Goal: Information Seeking & Learning: Learn about a topic

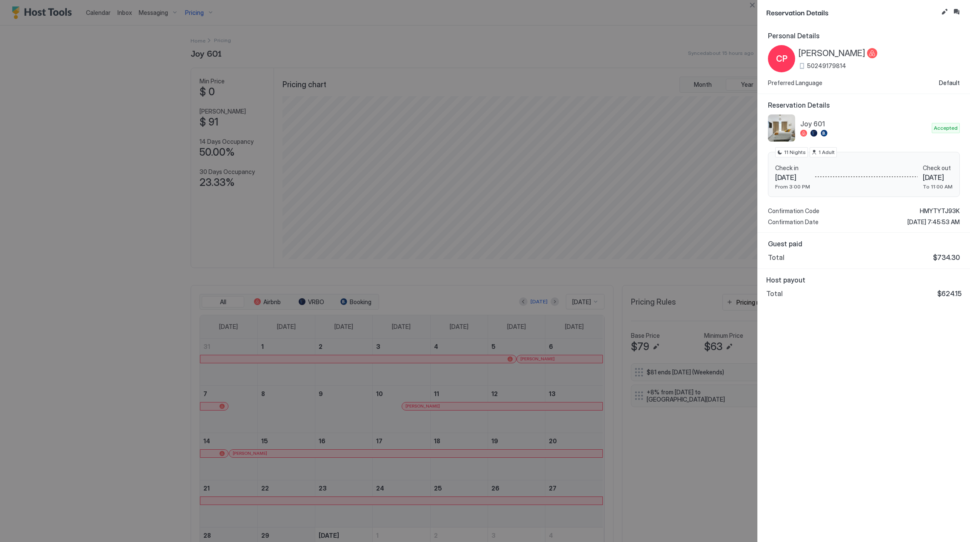
scroll to position [163, 489]
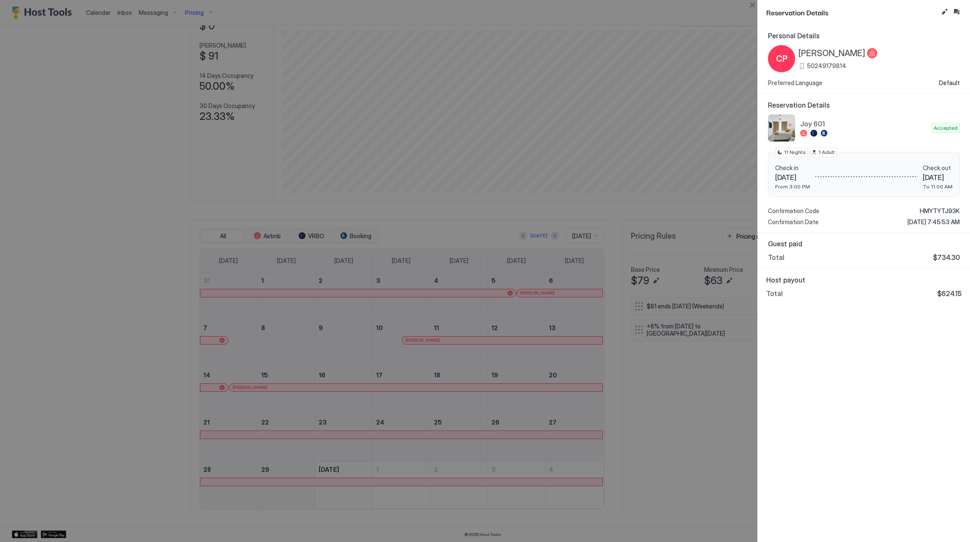
click at [861, 368] on div "Personal Details CP [PERSON_NAME] 50249179814 Preferred Language Default Reserv…" at bounding box center [864, 283] width 212 height 517
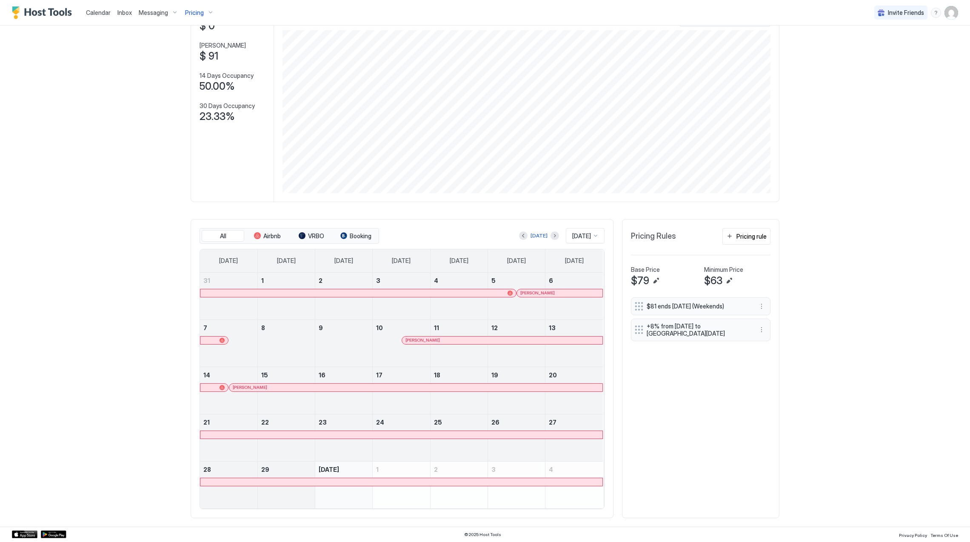
click at [548, 291] on div at bounding box center [551, 293] width 7 height 7
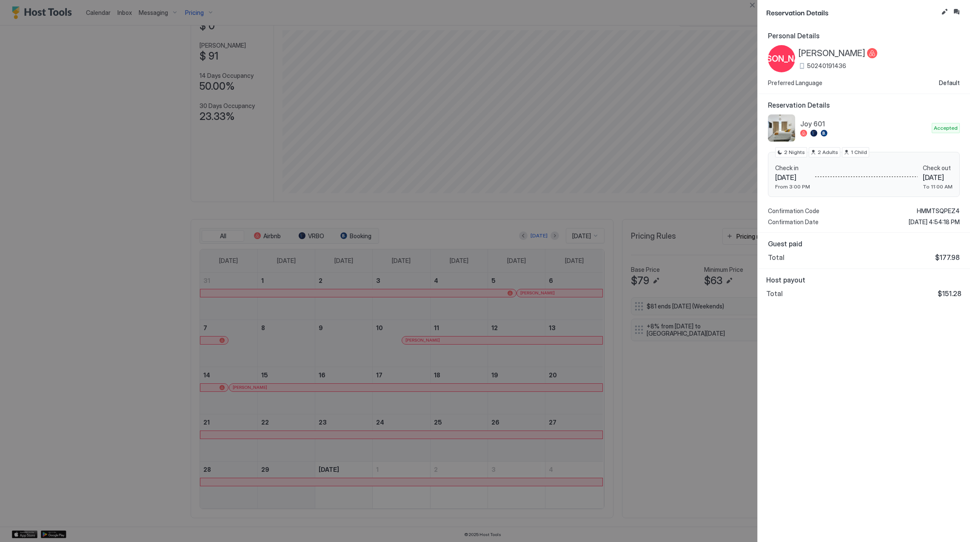
click at [477, 366] on div at bounding box center [485, 271] width 970 height 542
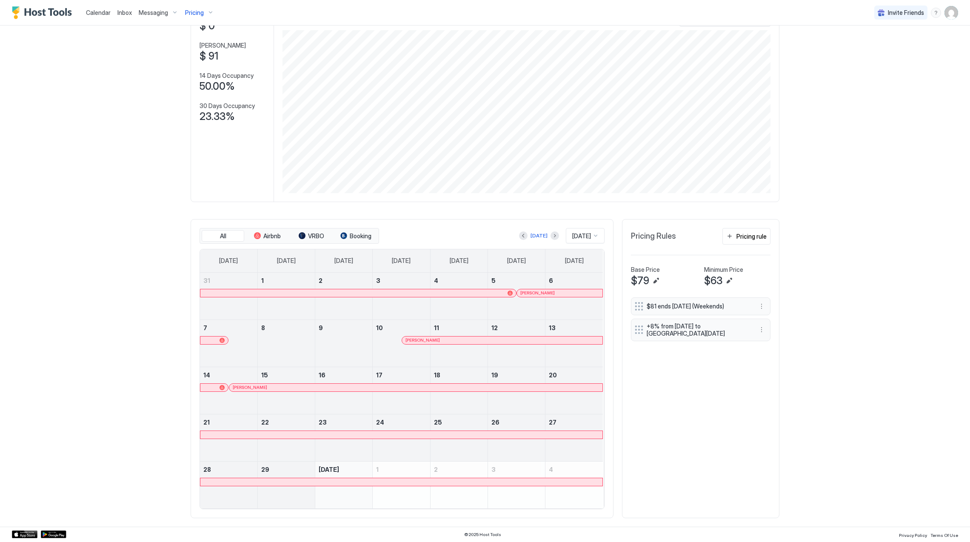
click at [320, 390] on div at bounding box center [323, 387] width 7 height 7
click at [447, 337] on div "[PERSON_NAME]" at bounding box center [502, 341] width 200 height 8
click at [401, 387] on div at bounding box center [404, 387] width 7 height 7
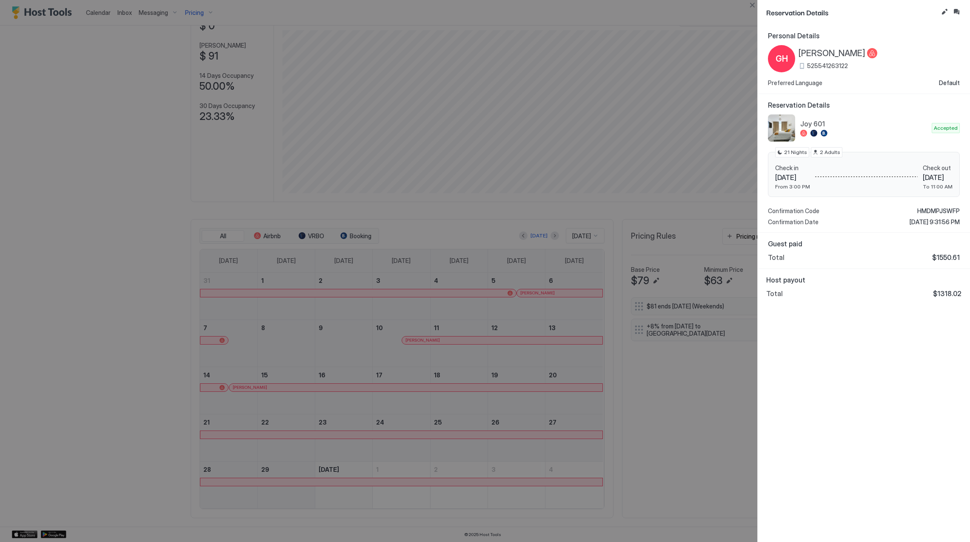
click at [203, 14] on div at bounding box center [485, 271] width 970 height 542
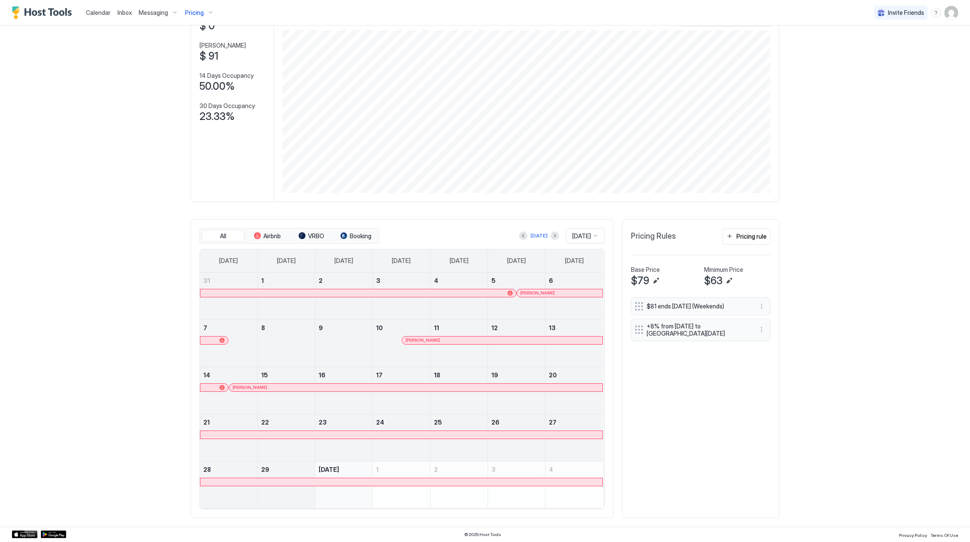
click at [191, 11] on span "Pricing" at bounding box center [194, 13] width 19 height 8
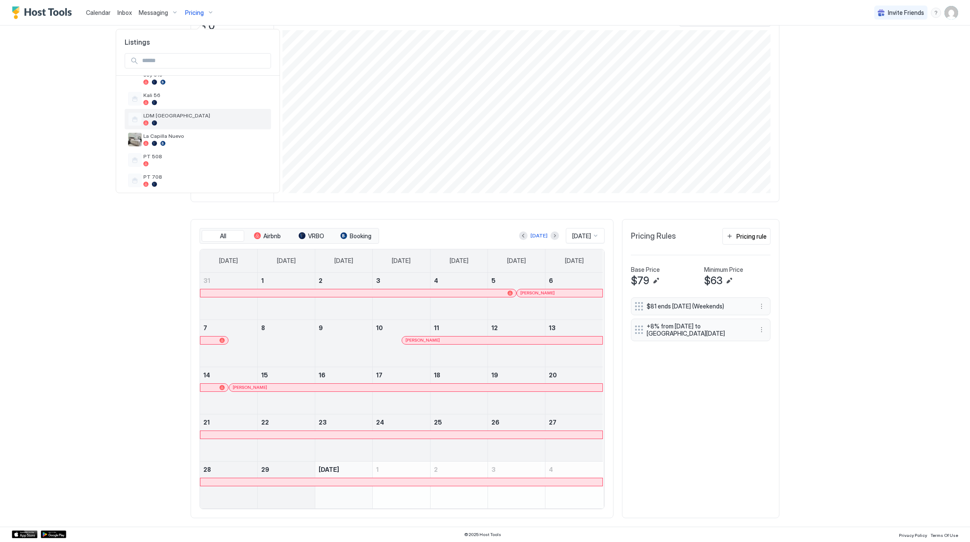
scroll to position [218, 0]
click at [202, 103] on span "LDM [GEOGRAPHIC_DATA]" at bounding box center [205, 100] width 124 height 6
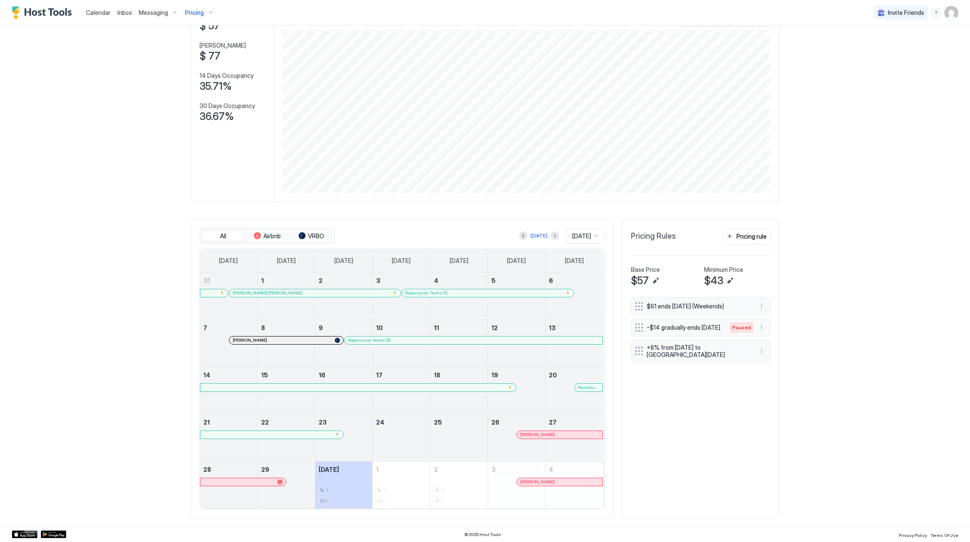
click at [297, 294] on div at bounding box center [300, 293] width 7 height 7
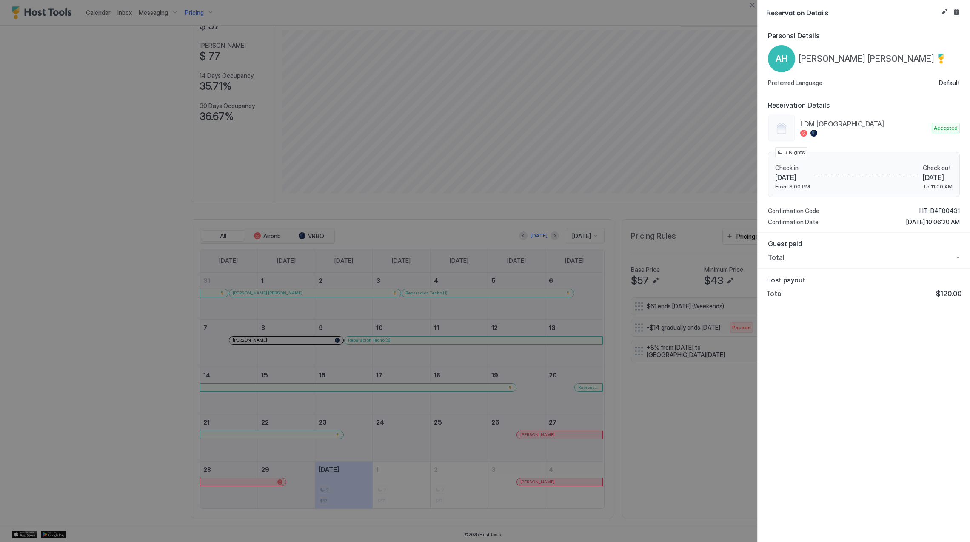
click at [848, 324] on div "Personal Details AH [PERSON_NAME] [PERSON_NAME] Preferred Language Default Rese…" at bounding box center [864, 283] width 212 height 517
click at [882, 351] on div "Personal Details AH [PERSON_NAME] [PERSON_NAME] Preferred Language Default Rese…" at bounding box center [864, 283] width 212 height 517
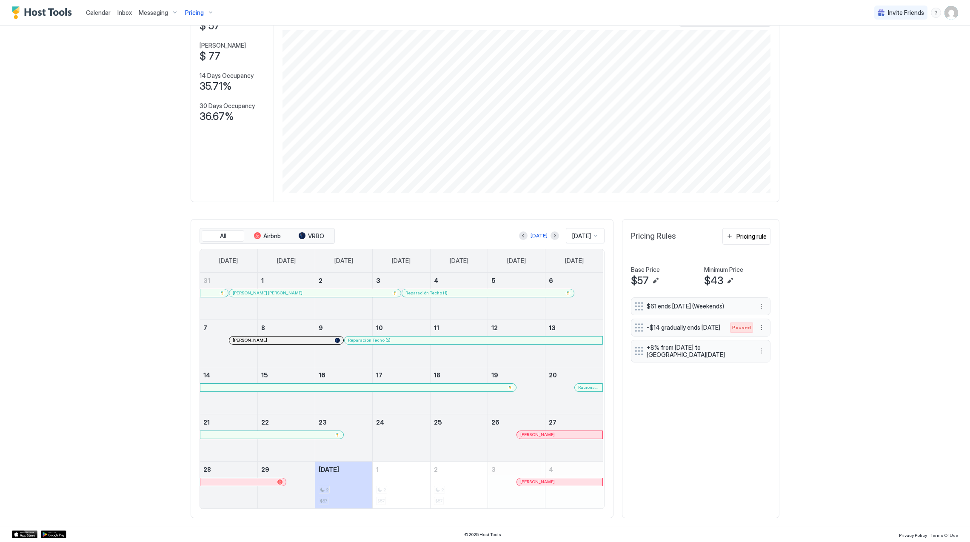
click at [417, 294] on div at bounding box center [419, 293] width 7 height 7
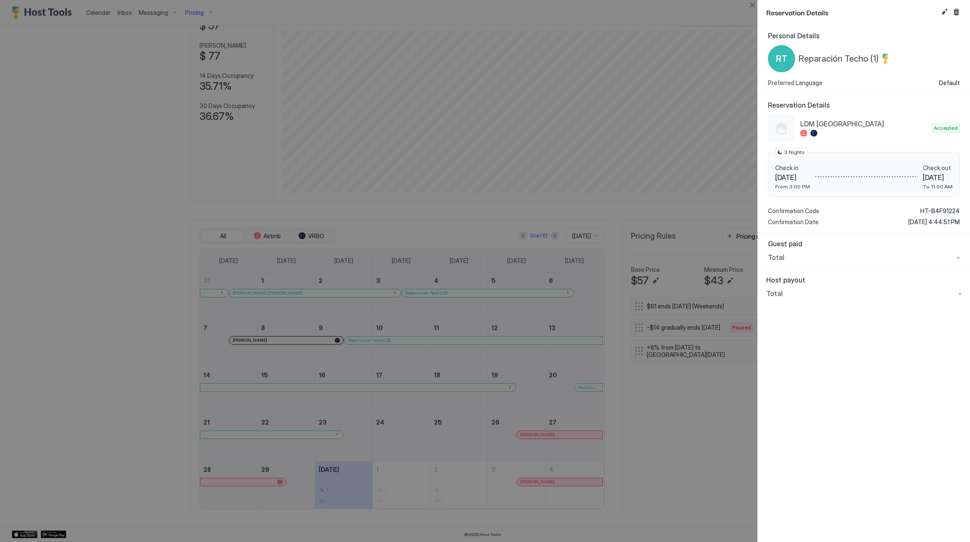
click at [480, 360] on div at bounding box center [485, 271] width 970 height 542
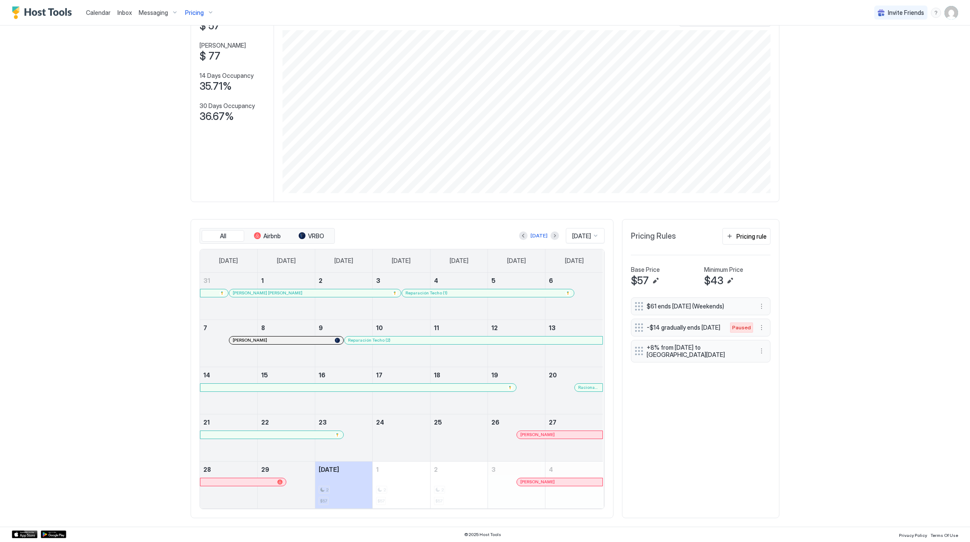
click at [300, 345] on div at bounding box center [286, 348] width 57 height 25
click at [300, 342] on div at bounding box center [303, 340] width 7 height 7
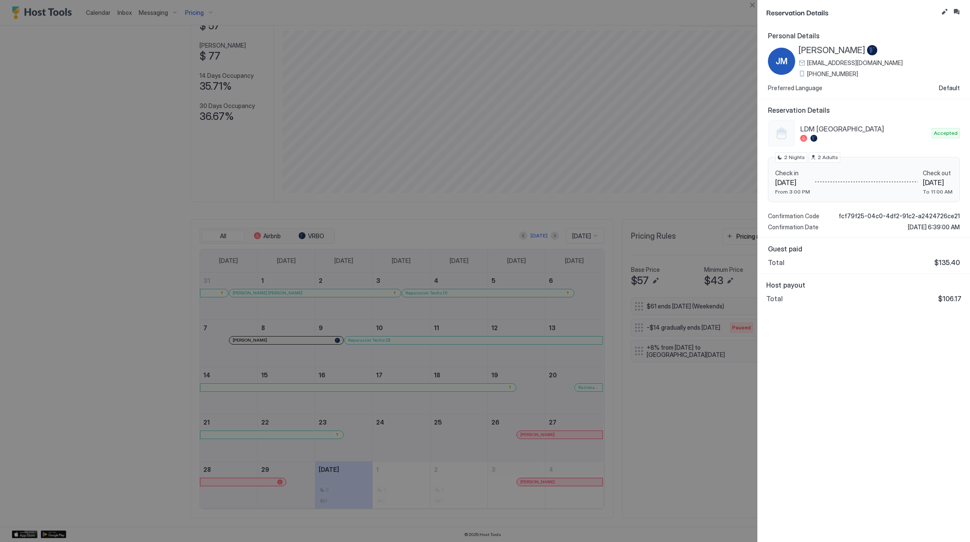
click at [870, 372] on div "Personal Details [PERSON_NAME] [EMAIL_ADDRESS][DOMAIN_NAME] [PHONE_NUMBER] Pref…" at bounding box center [864, 283] width 212 height 517
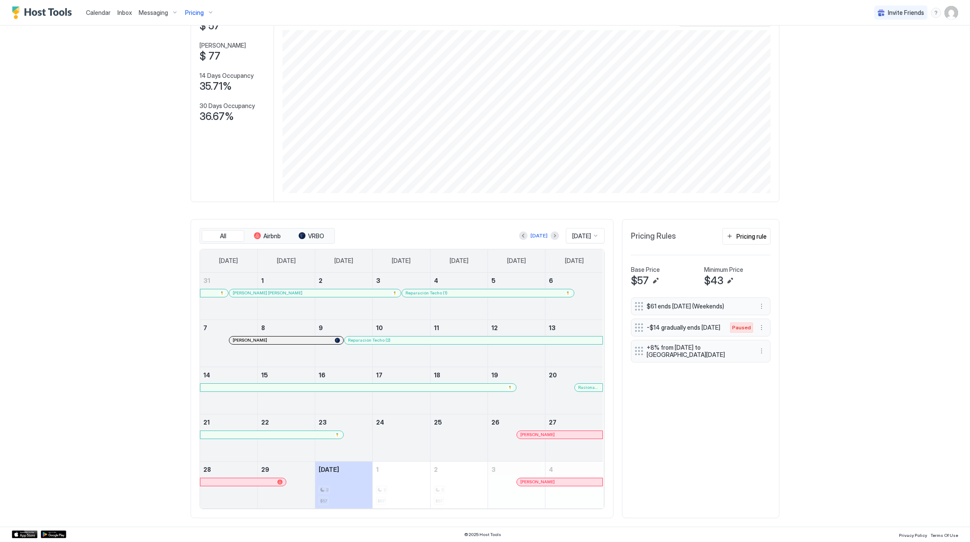
click at [384, 340] on div at bounding box center [387, 340] width 7 height 7
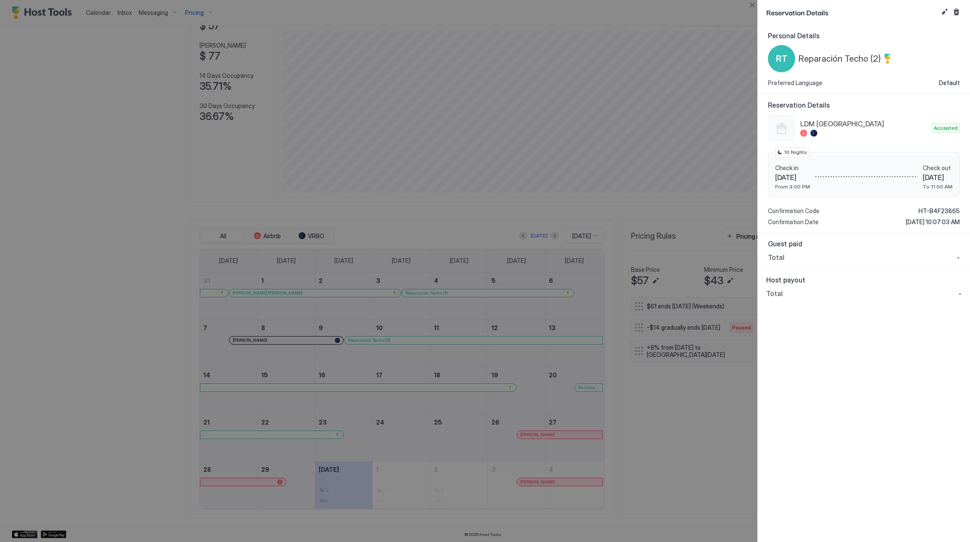
click at [850, 120] on span "LDM [GEOGRAPHIC_DATA]" at bounding box center [864, 124] width 128 height 9
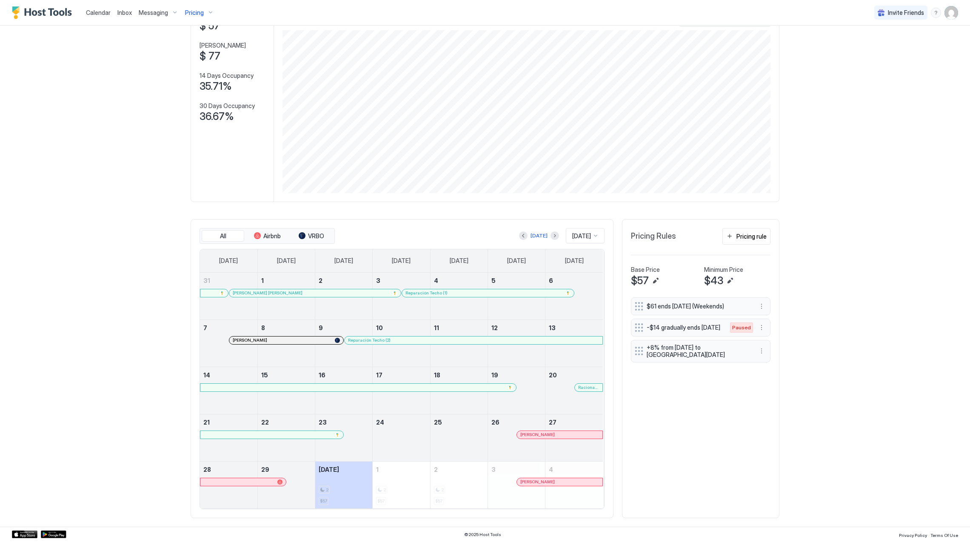
click at [593, 390] on div at bounding box center [596, 387] width 7 height 7
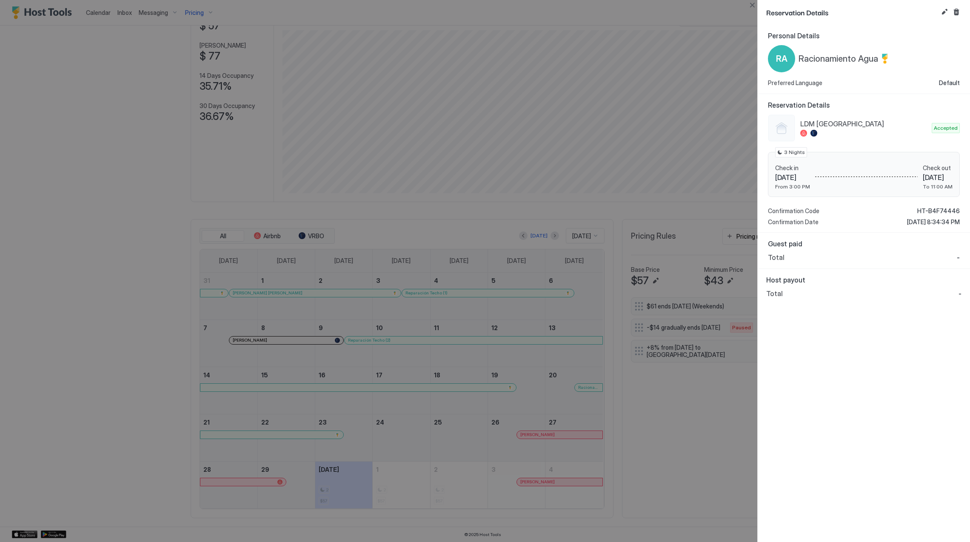
click at [483, 424] on div at bounding box center [485, 271] width 970 height 542
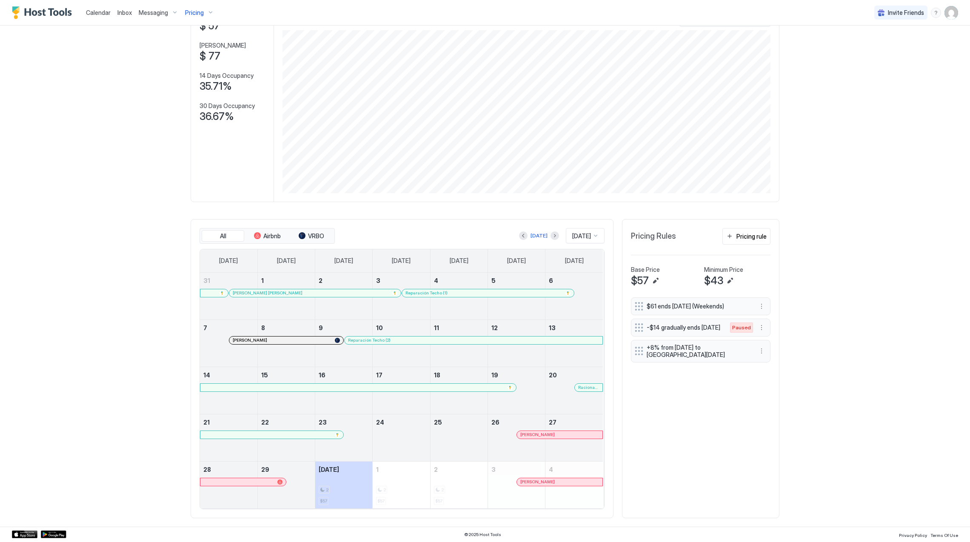
click at [545, 436] on div at bounding box center [548, 434] width 7 height 7
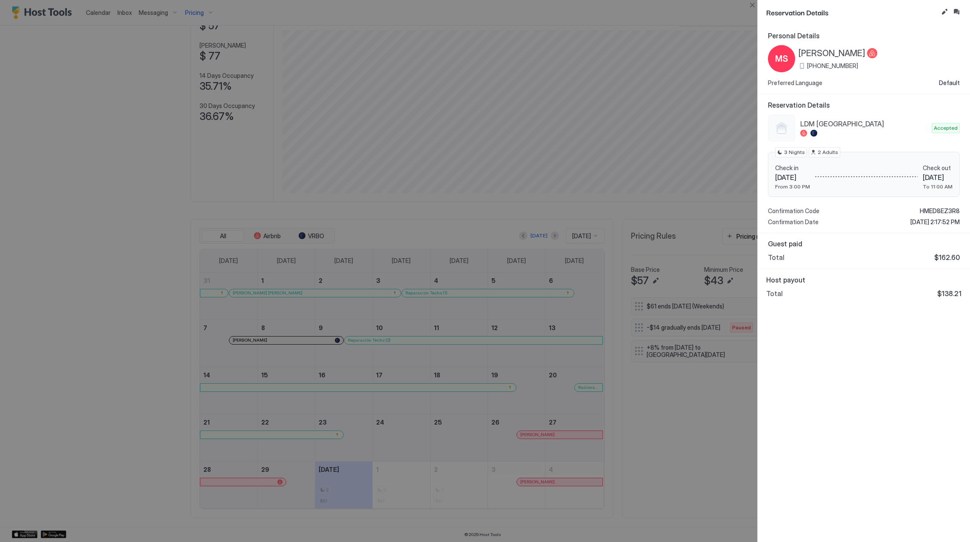
click at [450, 448] on div at bounding box center [485, 271] width 970 height 542
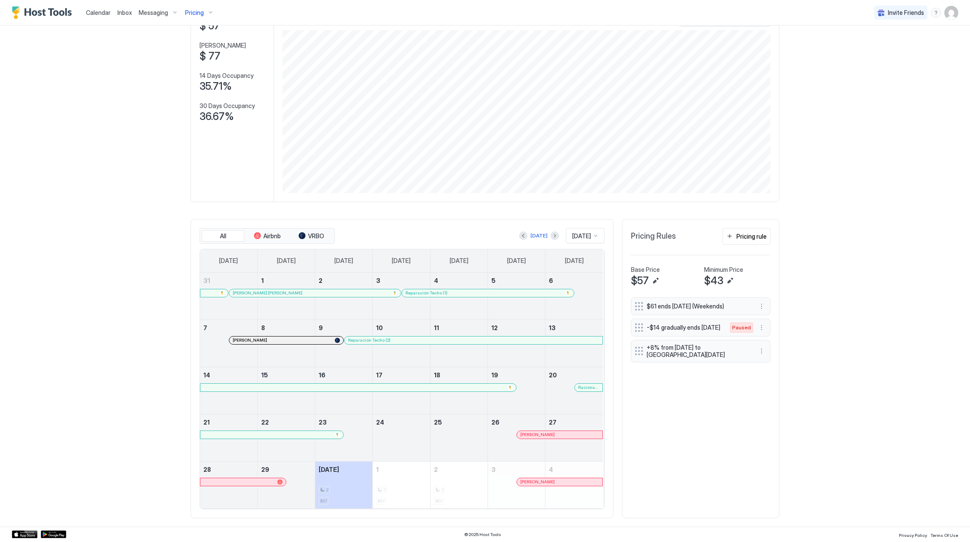
click at [183, 8] on div "Pricing" at bounding box center [200, 13] width 36 height 14
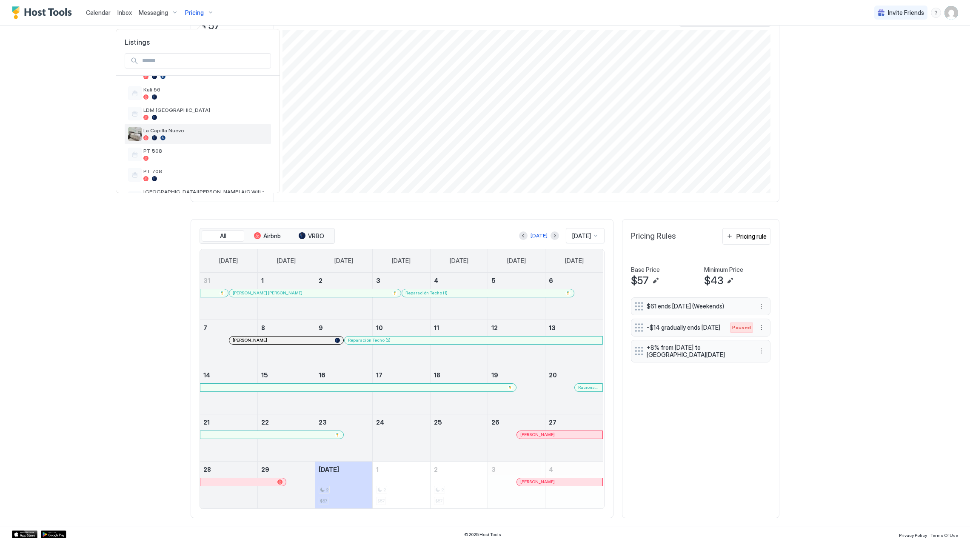
scroll to position [227, 0]
click at [191, 137] on div "PT 508" at bounding box center [205, 135] width 124 height 13
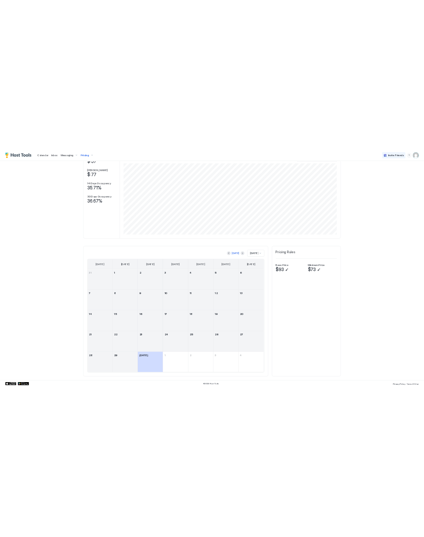
scroll to position [67, 0]
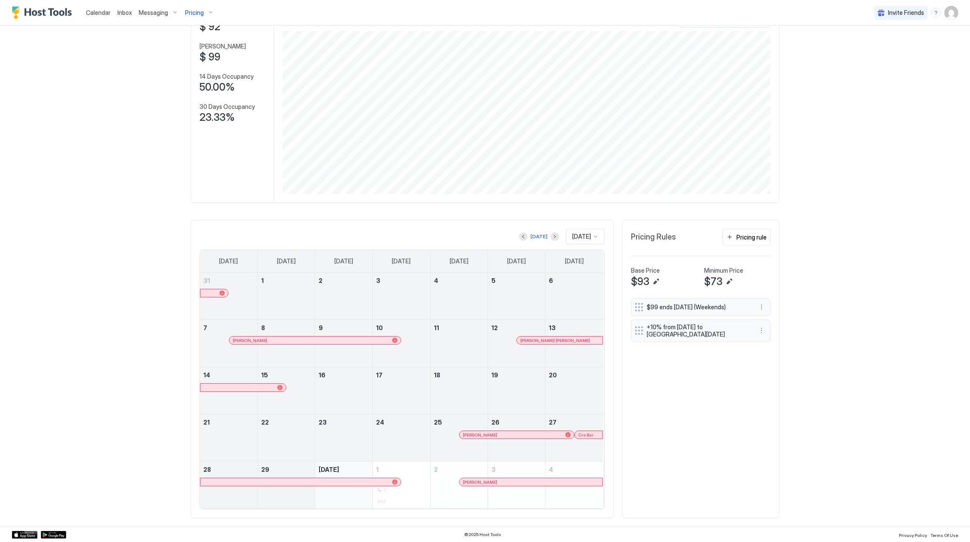
click at [376, 341] on div at bounding box center [379, 340] width 7 height 7
click at [548, 341] on div at bounding box center [551, 340] width 7 height 7
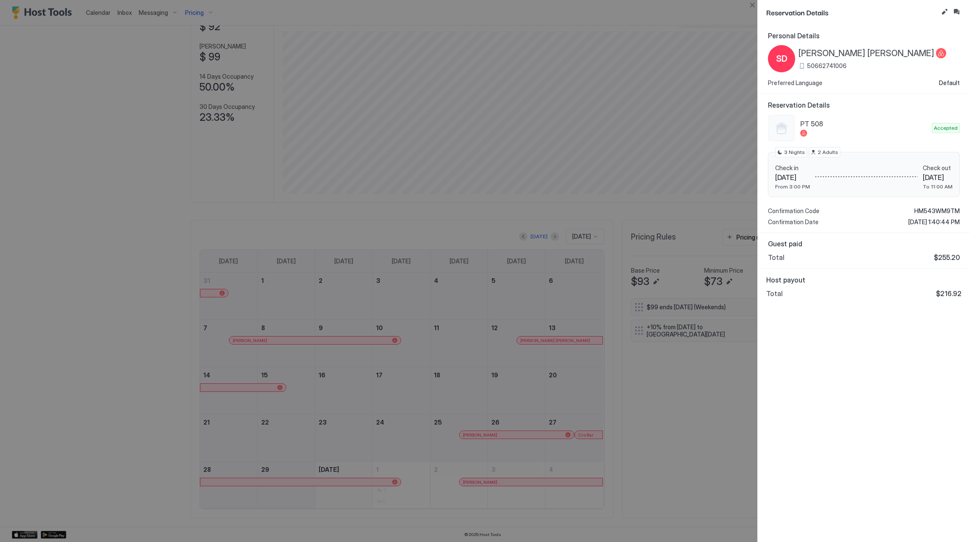
click at [451, 374] on div at bounding box center [485, 271] width 970 height 542
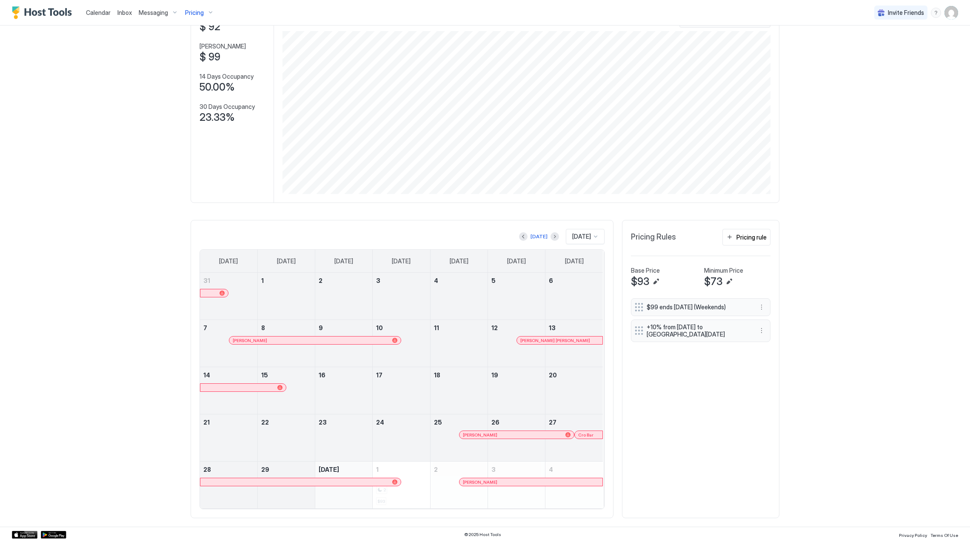
click at [475, 435] on div at bounding box center [477, 434] width 7 height 7
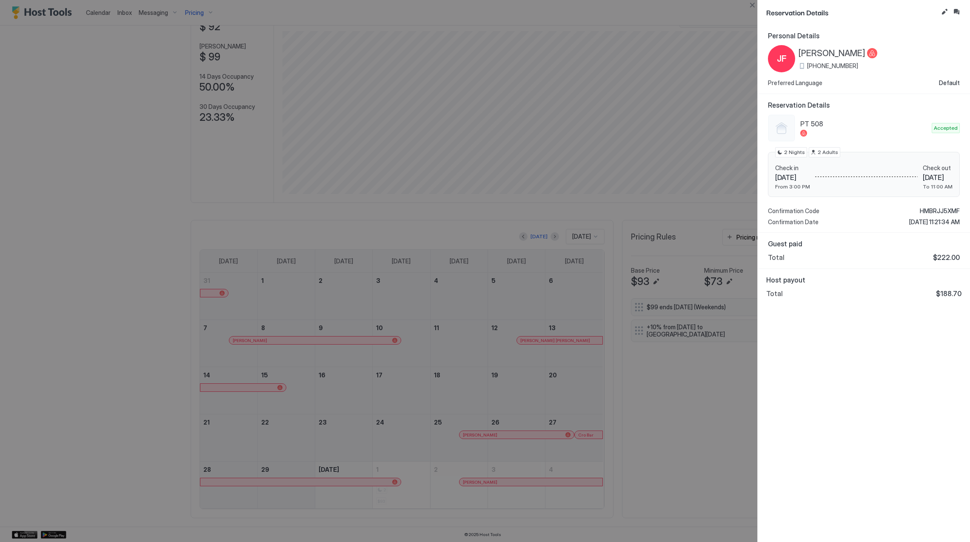
click at [472, 397] on div at bounding box center [485, 271] width 970 height 542
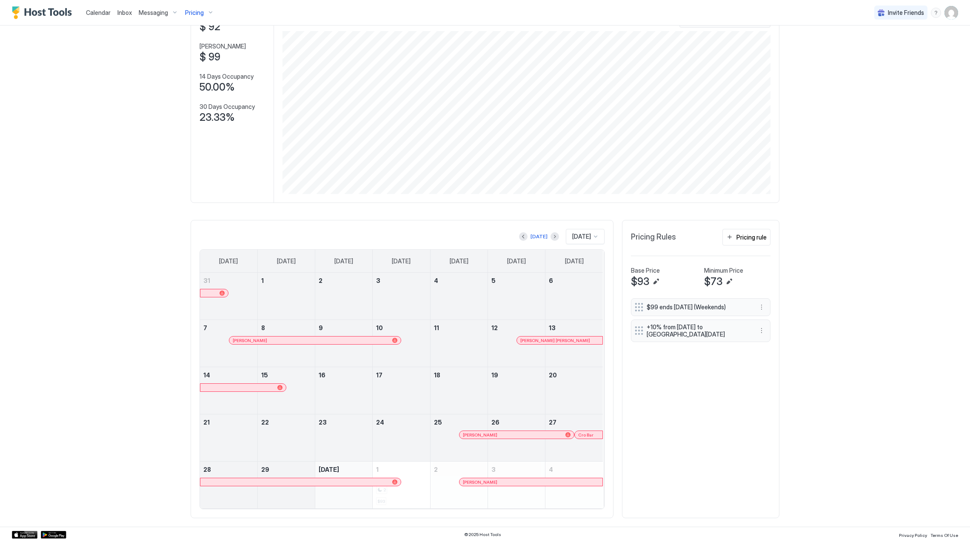
click at [589, 434] on div at bounding box center [592, 434] width 7 height 7
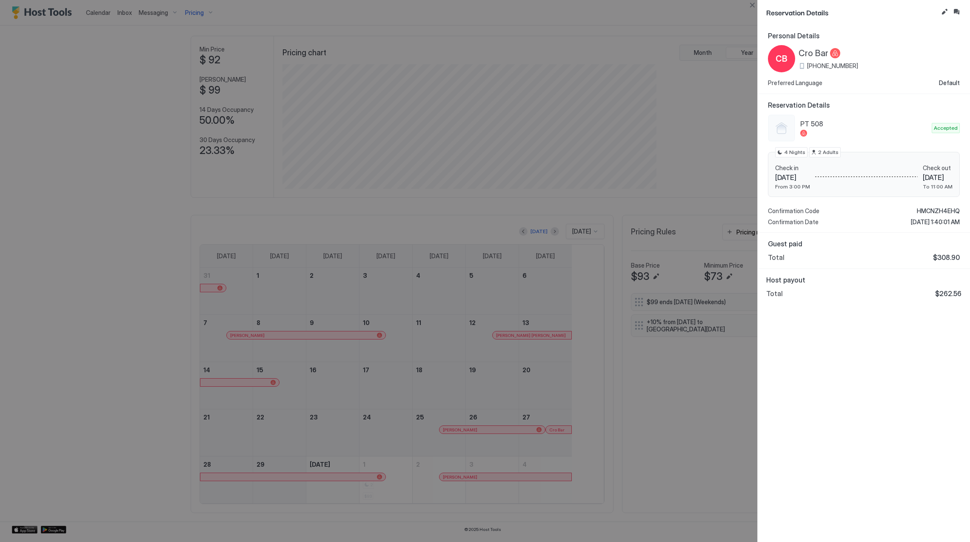
scroll to position [163, 489]
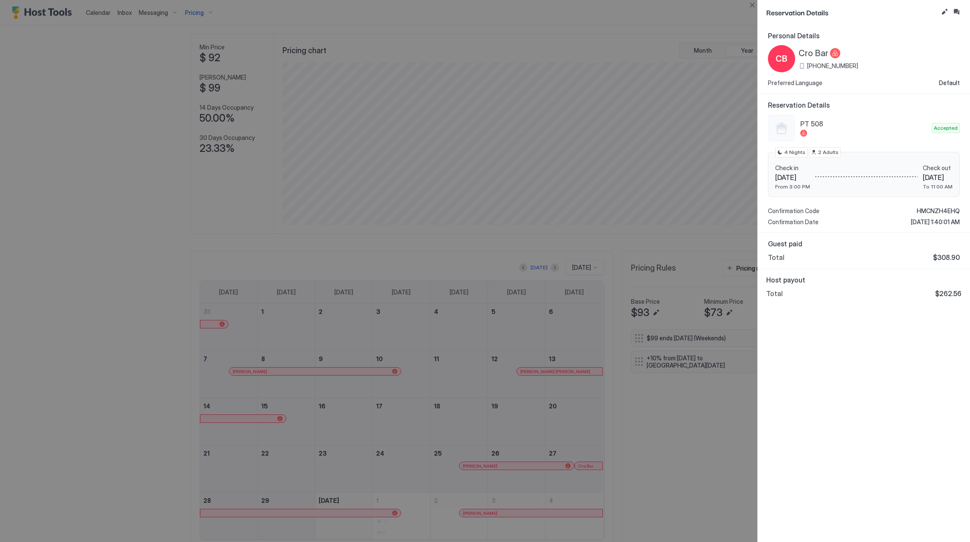
click at [148, 48] on div at bounding box center [485, 271] width 970 height 542
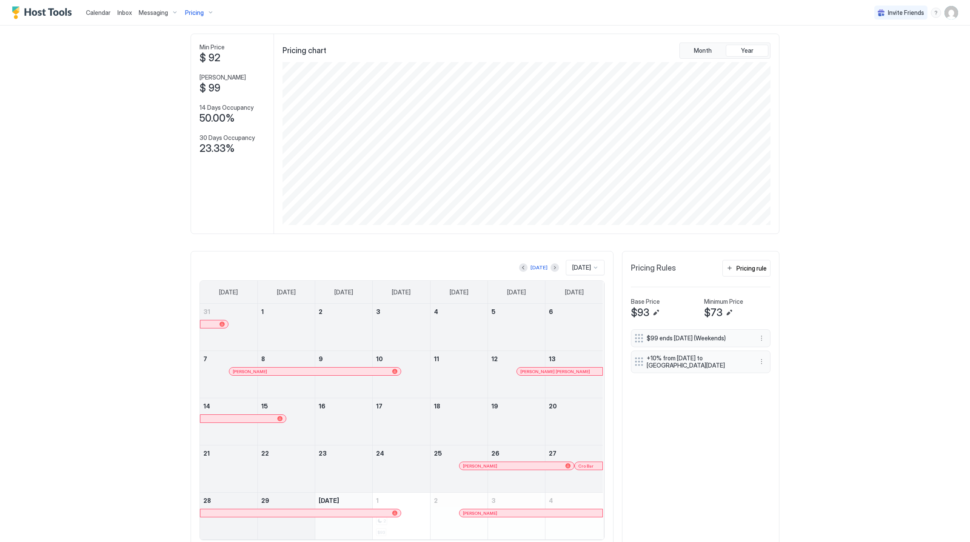
click at [196, 7] on div "Pricing" at bounding box center [200, 13] width 36 height 14
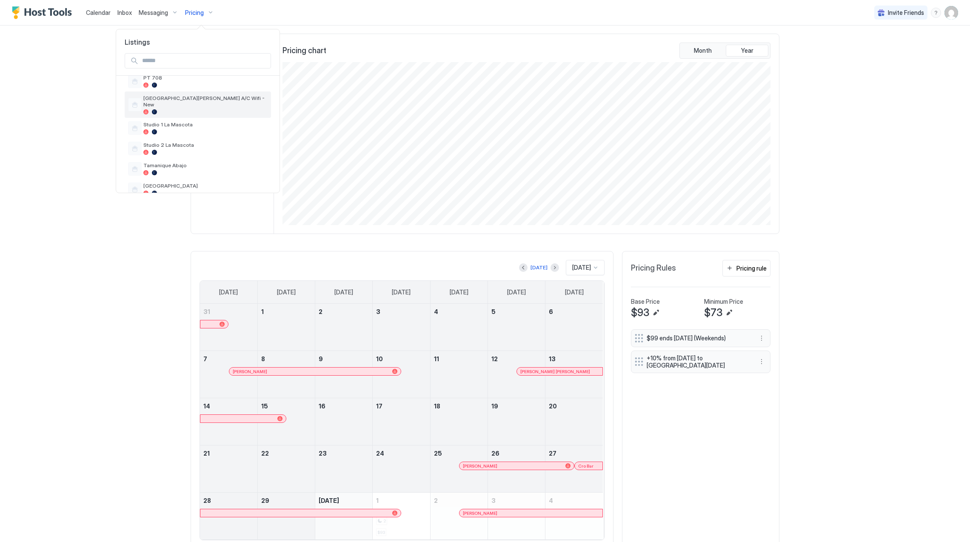
scroll to position [274, 0]
click at [197, 106] on span "PT 708" at bounding box center [205, 105] width 124 height 6
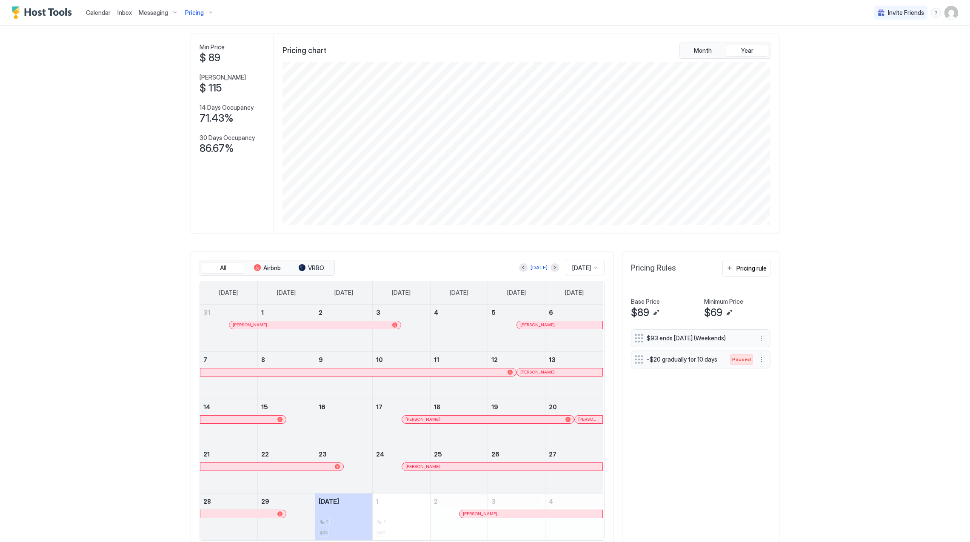
click at [314, 326] on div at bounding box center [317, 325] width 7 height 7
click at [532, 324] on div at bounding box center [535, 325] width 7 height 7
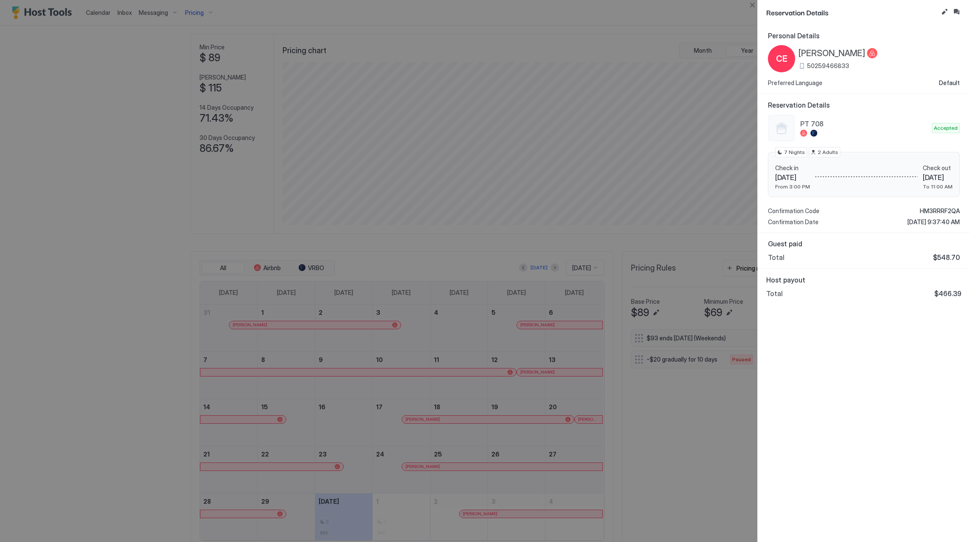
click at [445, 351] on div at bounding box center [485, 271] width 970 height 542
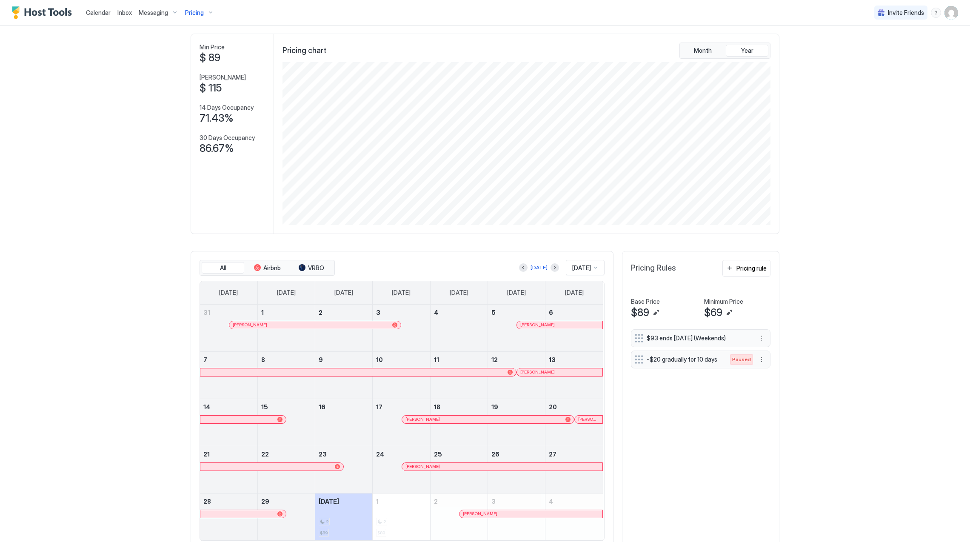
click at [540, 374] on div at bounding box center [542, 372] width 7 height 7
click at [453, 420] on div at bounding box center [456, 419] width 7 height 7
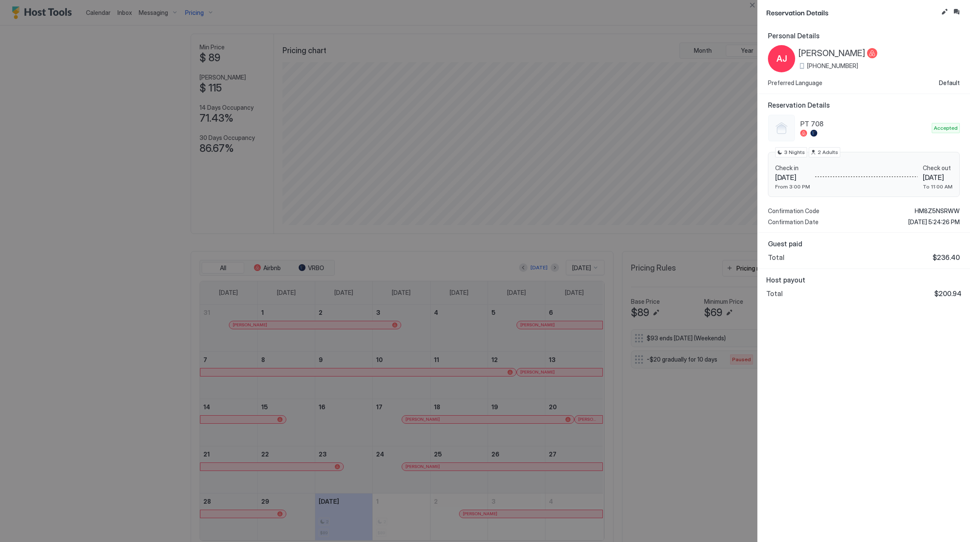
click at [454, 412] on div at bounding box center [485, 271] width 970 height 542
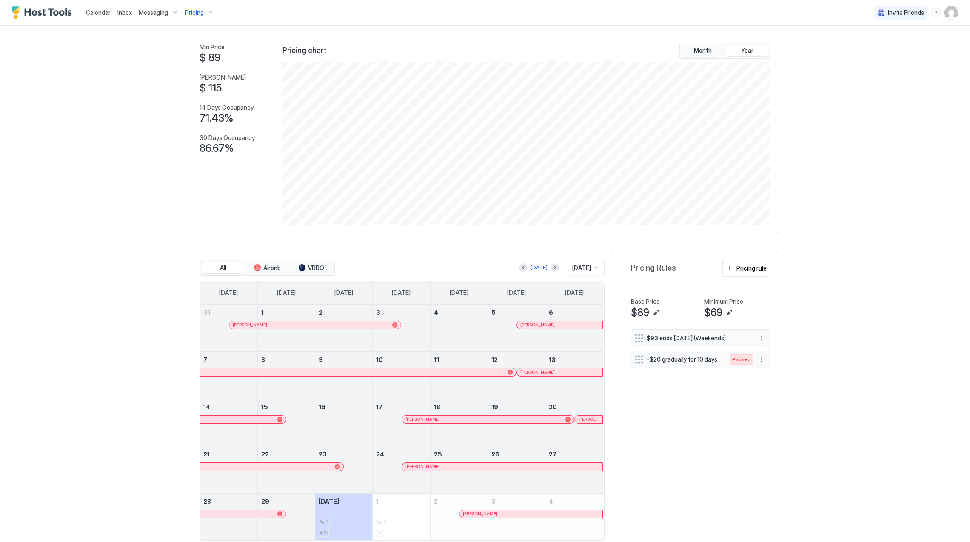
click at [583, 419] on div at bounding box center [586, 419] width 7 height 7
click at [425, 470] on div at bounding box center [428, 466] width 7 height 7
